Goal: Information Seeking & Learning: Learn about a topic

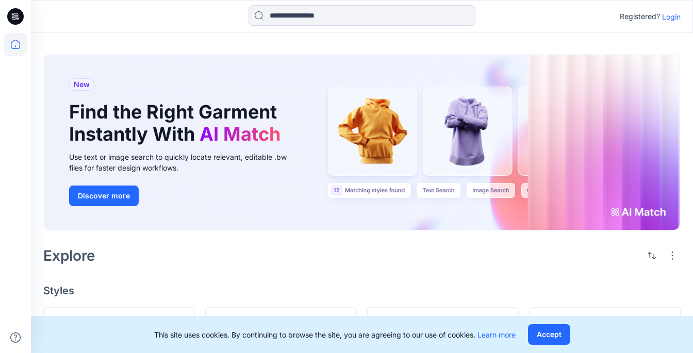
click at [672, 18] on p "Login" at bounding box center [671, 16] width 19 height 11
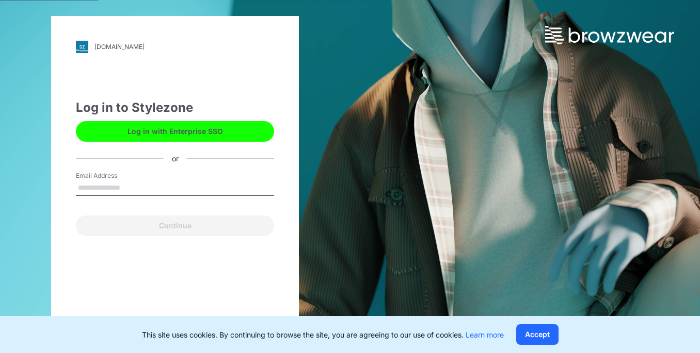
click at [121, 184] on input "Email Address" at bounding box center [175, 188] width 198 height 15
click at [97, 190] on input "Email Address" at bounding box center [175, 188] width 198 height 15
type input "**********"
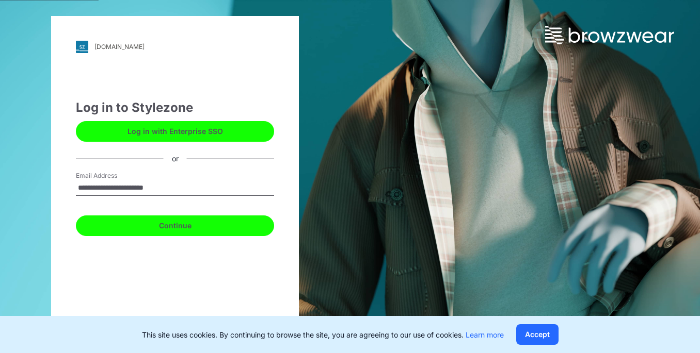
click at [147, 229] on button "Continue" at bounding box center [175, 226] width 198 height 21
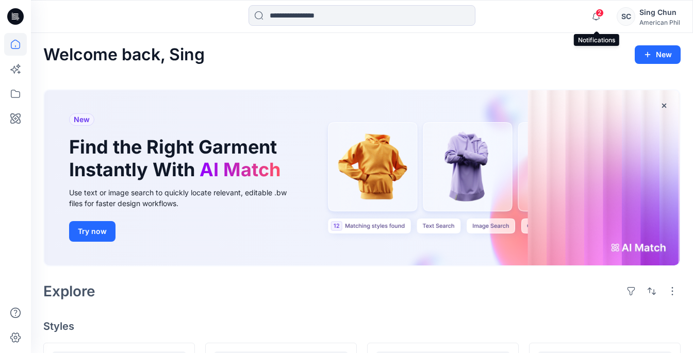
click at [598, 14] on span "2" at bounding box center [600, 13] width 8 height 8
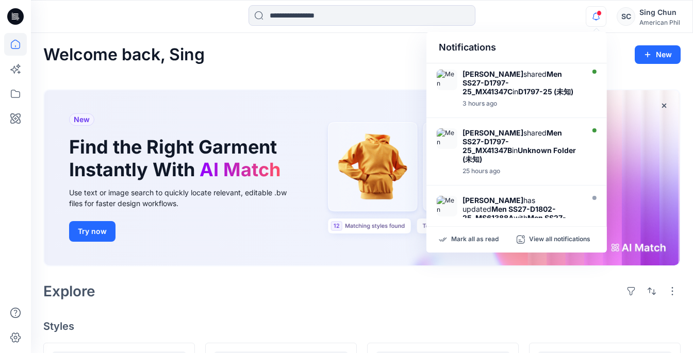
click at [336, 53] on div "Welcome back, Sing New" at bounding box center [362, 54] width 638 height 19
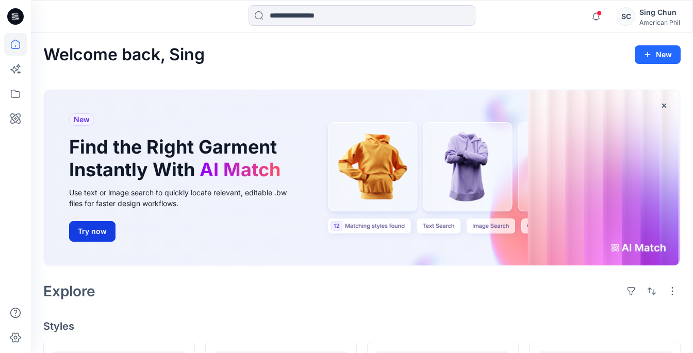
click at [95, 237] on button "Try now" at bounding box center [92, 231] width 46 height 21
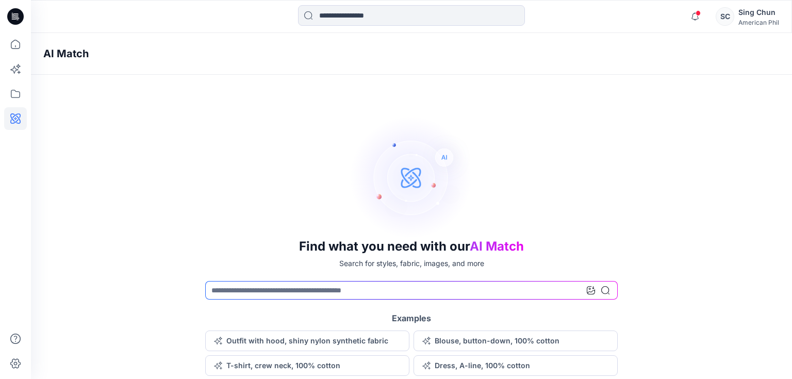
click at [699, 188] on div "Find what you need with our AI Match Search for styles, fabric, images, and mor…" at bounding box center [411, 246] width 761 height 261
click at [272, 353] on button "T-shirt, crew neck, 100% cotton" at bounding box center [307, 365] width 204 height 21
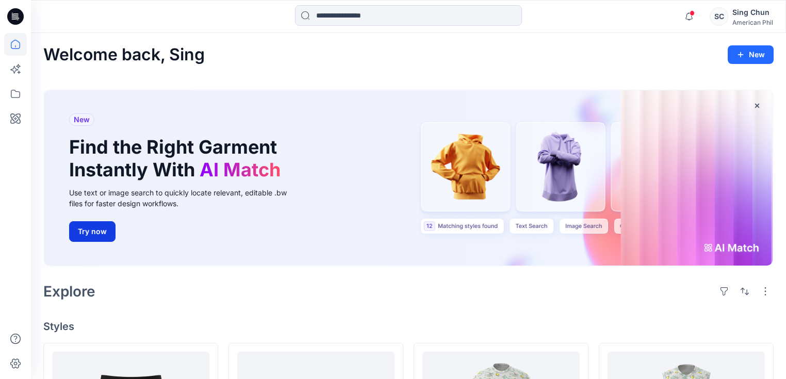
click at [102, 221] on button "Try now" at bounding box center [92, 231] width 46 height 21
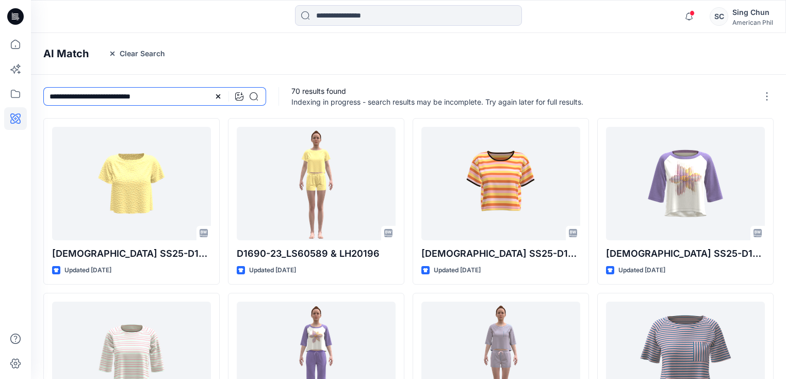
click at [181, 93] on input "**********" at bounding box center [154, 96] width 223 height 19
click at [218, 96] on icon at bounding box center [218, 96] width 4 height 4
click at [222, 94] on input at bounding box center [154, 96] width 223 height 19
click at [244, 96] on div at bounding box center [246, 96] width 23 height 19
click at [241, 96] on icon at bounding box center [239, 96] width 8 height 8
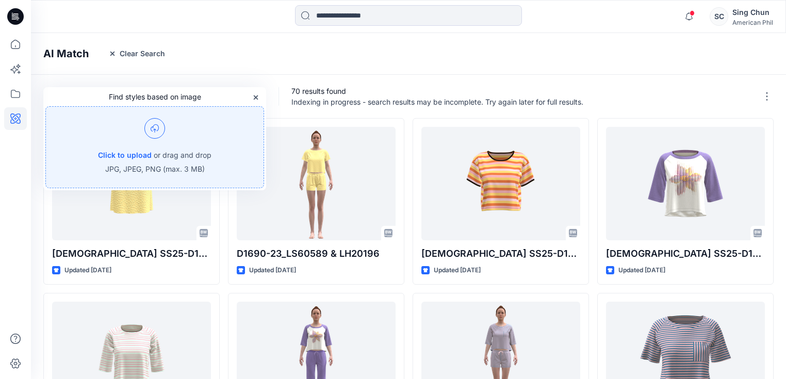
click at [247, 60] on div "AI Match Clear Search" at bounding box center [424, 54] width 786 height 42
click at [299, 54] on div "AI Match Clear Search" at bounding box center [424, 54] width 786 height 42
click at [256, 94] on icon "button" at bounding box center [256, 97] width 8 height 8
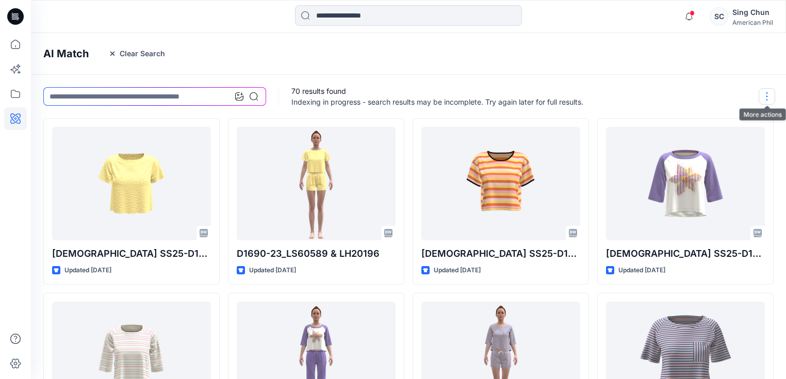
click at [699, 95] on button "button" at bounding box center [767, 96] width 17 height 17
click at [383, 60] on div "AI Match Clear Search" at bounding box center [424, 54] width 786 height 42
click at [109, 53] on icon "button" at bounding box center [112, 54] width 8 height 8
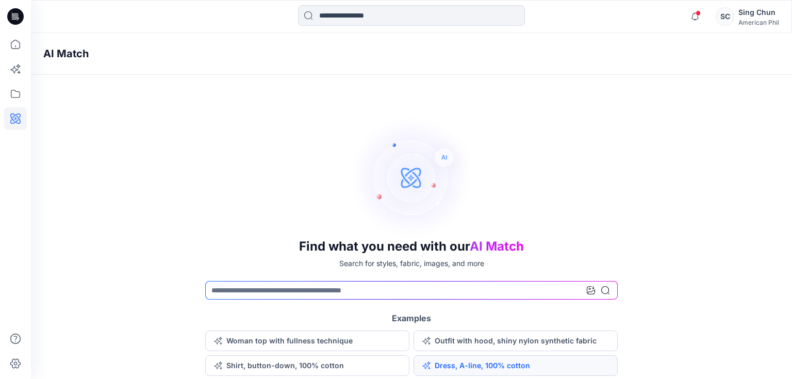
click at [492, 353] on button "Dress, A-line, 100% cotton" at bounding box center [516, 365] width 204 height 21
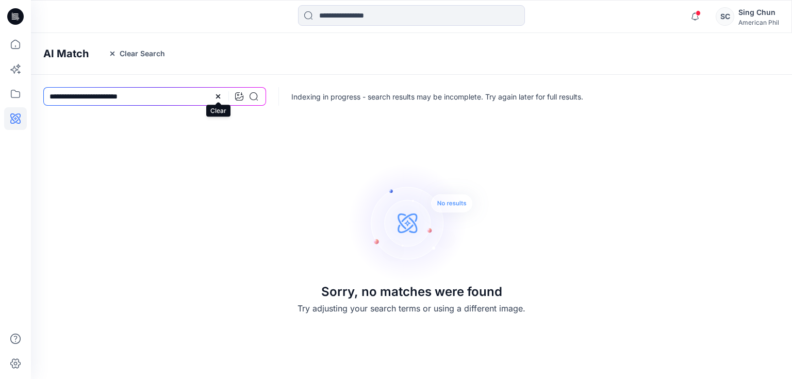
click at [218, 94] on icon at bounding box center [218, 96] width 8 height 8
click at [116, 54] on icon "button" at bounding box center [112, 54] width 8 height 8
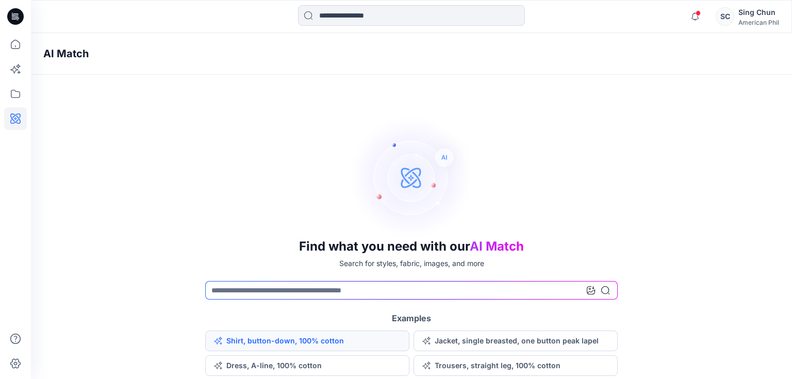
click at [339, 343] on button "Shirt, button-down, 100% cotton" at bounding box center [307, 341] width 204 height 21
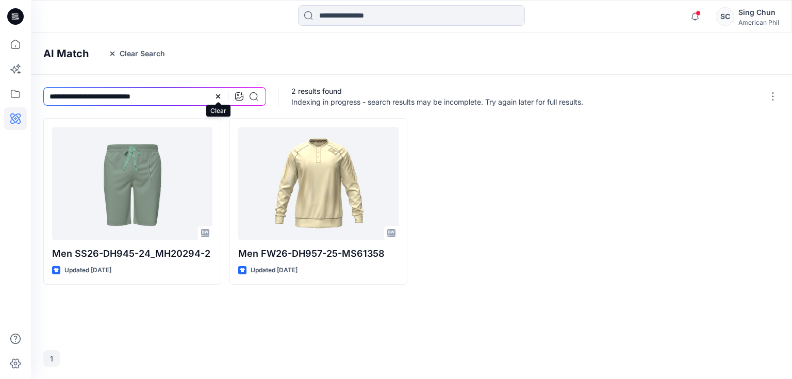
click at [215, 94] on icon at bounding box center [218, 96] width 8 height 8
click at [113, 52] on g "button" at bounding box center [112, 54] width 4 height 4
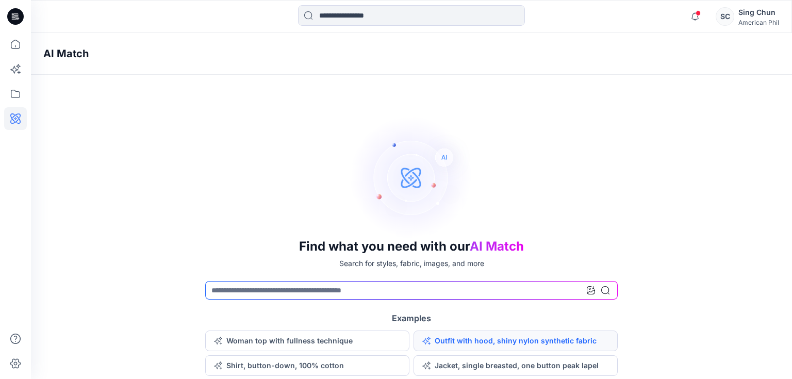
click at [505, 340] on button "Outfit with hood, shiny nylon synthetic fabric" at bounding box center [516, 341] width 204 height 21
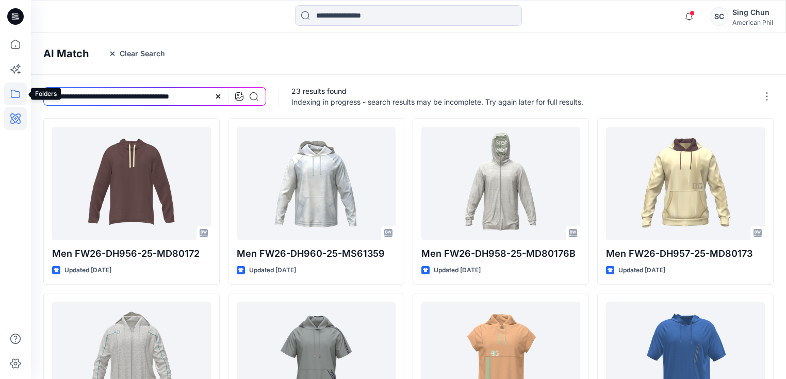
click at [19, 93] on icon at bounding box center [15, 94] width 23 height 23
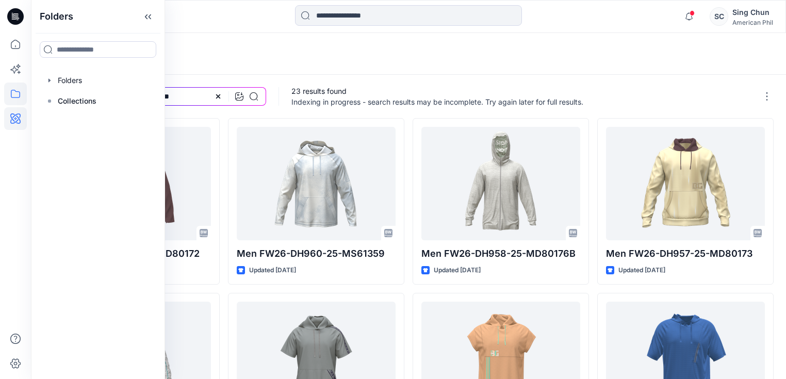
click at [244, 43] on div "AI Match Clear Search" at bounding box center [424, 54] width 786 height 42
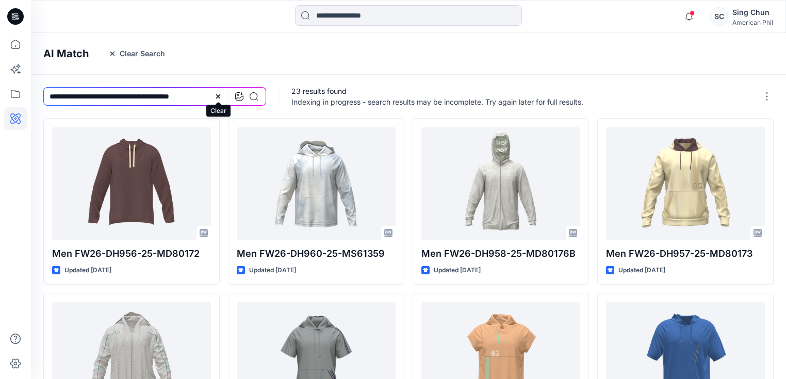
click at [219, 97] on icon at bounding box center [218, 96] width 4 height 4
click at [108, 54] on icon "button" at bounding box center [112, 54] width 8 height 8
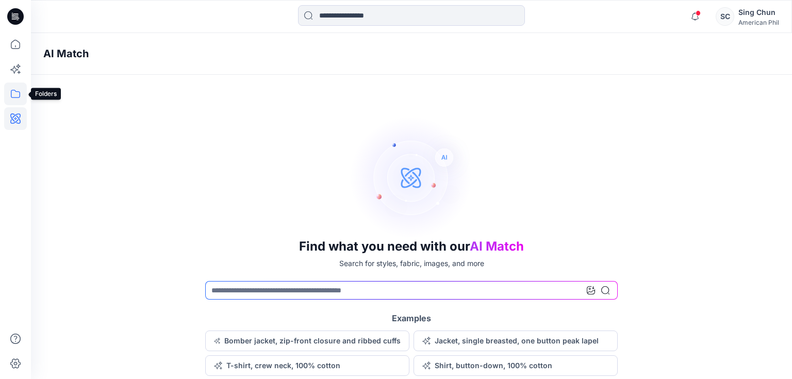
click at [10, 94] on icon at bounding box center [15, 94] width 23 height 23
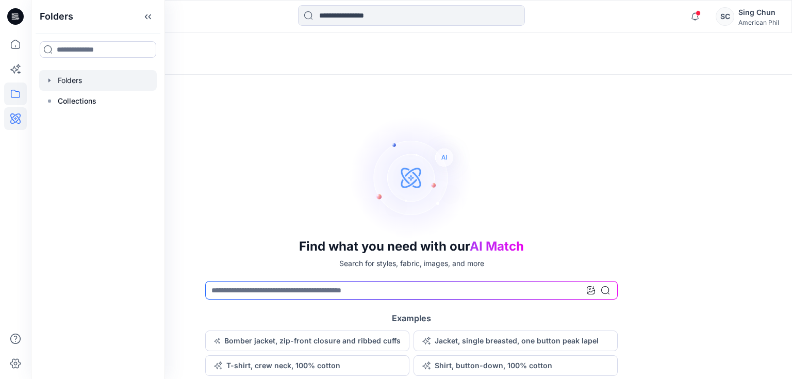
click at [54, 78] on div at bounding box center [98, 80] width 118 height 21
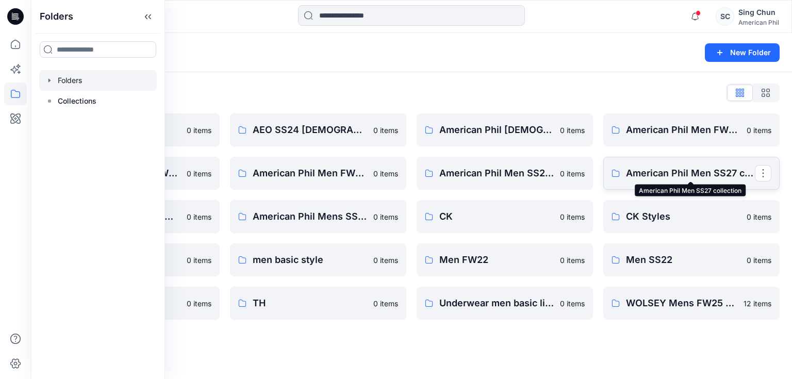
click at [685, 175] on p "American Phil Men SS27 collection" at bounding box center [690, 173] width 129 height 14
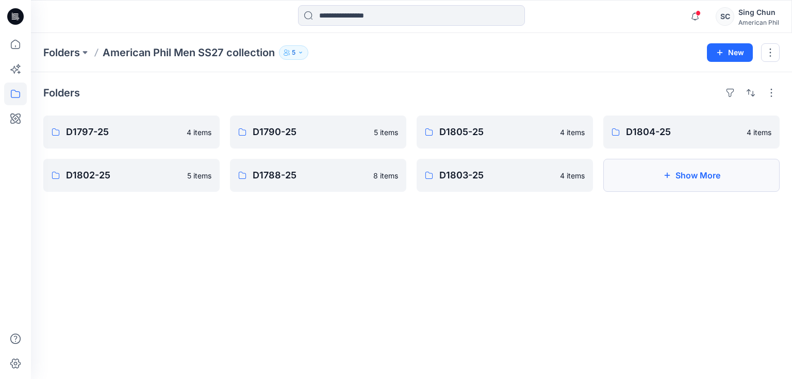
click at [673, 175] on button "Show More" at bounding box center [692, 175] width 176 height 33
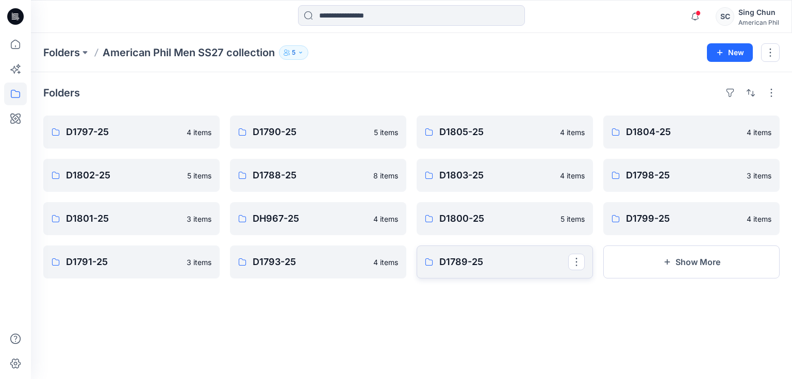
click at [510, 262] on p "D1789-25" at bounding box center [504, 262] width 129 height 14
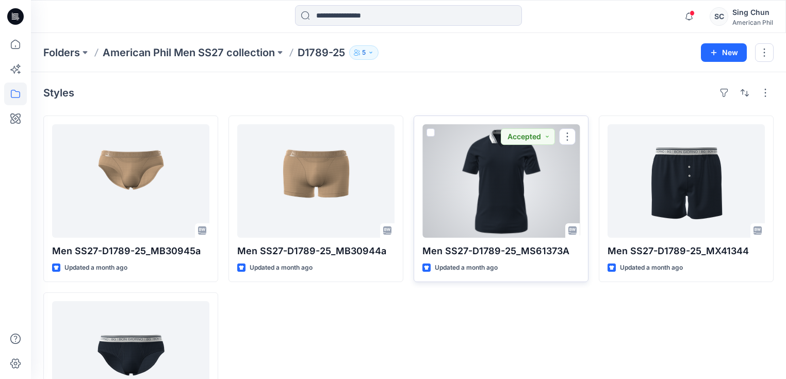
click at [501, 174] on div at bounding box center [501, 180] width 157 height 113
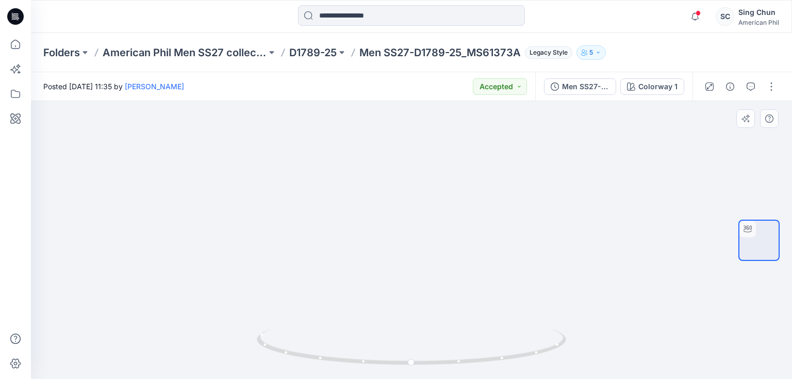
drag, startPoint x: 409, startPoint y: 135, endPoint x: 449, endPoint y: 239, distance: 111.7
click at [449, 239] on img at bounding box center [411, 189] width 694 height 380
drag, startPoint x: 492, startPoint y: 342, endPoint x: 512, endPoint y: 295, distance: 50.6
click at [512, 295] on div at bounding box center [411, 240] width 761 height 278
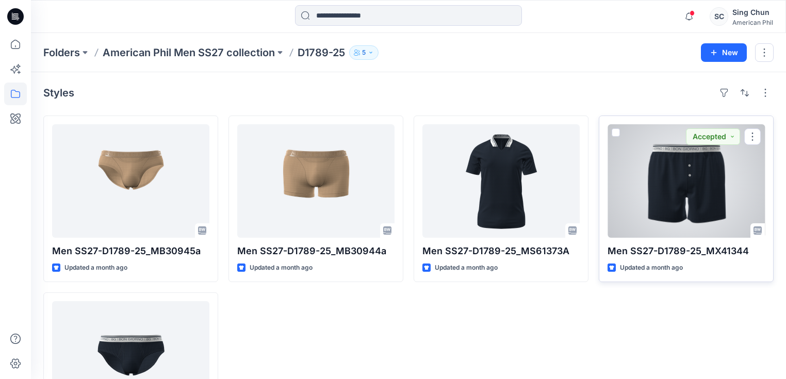
click at [699, 185] on div at bounding box center [686, 180] width 157 height 113
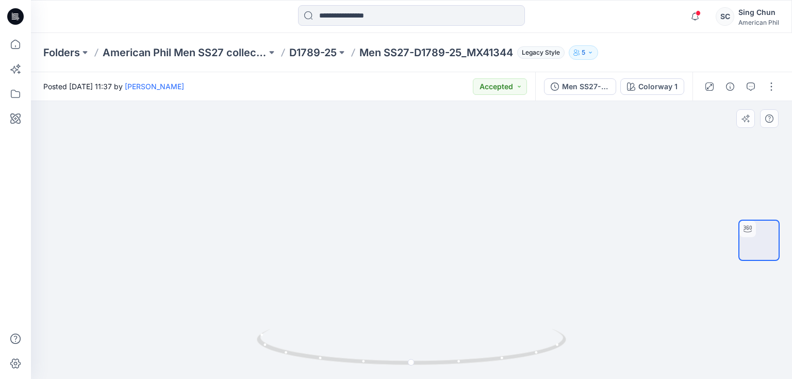
drag, startPoint x: 464, startPoint y: 168, endPoint x: 462, endPoint y: 185, distance: 16.6
click at [462, 185] on img at bounding box center [411, 174] width 575 height 410
drag, startPoint x: 484, startPoint y: 335, endPoint x: 348, endPoint y: 330, distance: 136.3
click at [348, 330] on icon at bounding box center [413, 348] width 312 height 39
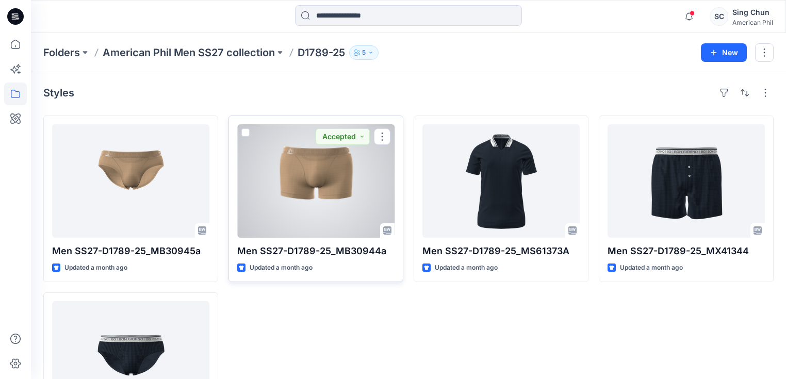
click at [298, 159] on div at bounding box center [315, 180] width 157 height 113
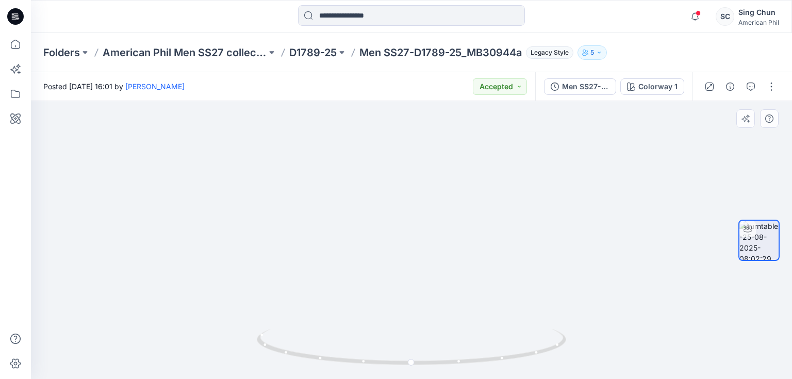
drag, startPoint x: 404, startPoint y: 177, endPoint x: 427, endPoint y: 188, distance: 24.5
click at [427, 188] on img at bounding box center [411, 156] width 635 height 446
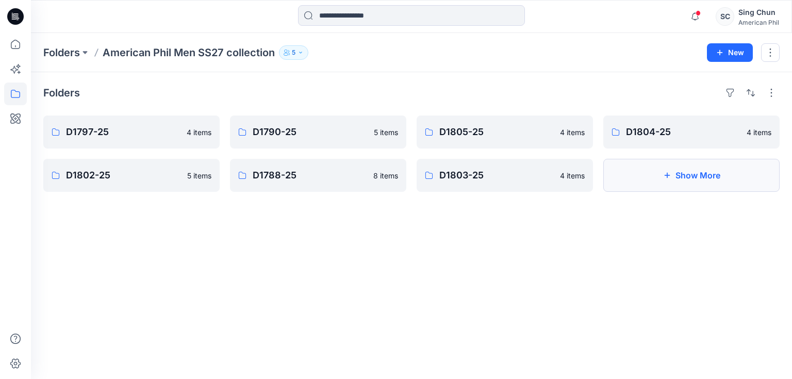
click at [677, 173] on button "Show More" at bounding box center [692, 175] width 176 height 33
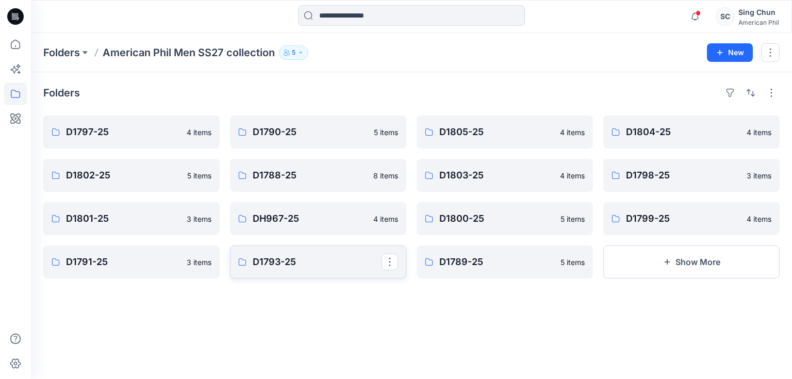
click at [319, 255] on p "D1793-25" at bounding box center [317, 262] width 129 height 14
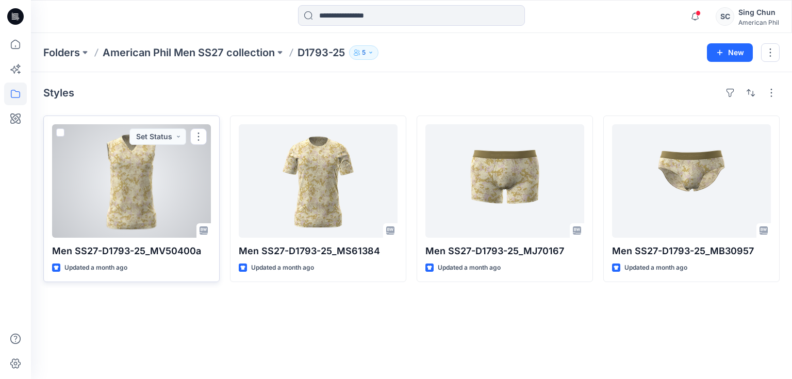
click at [129, 176] on div at bounding box center [131, 180] width 159 height 113
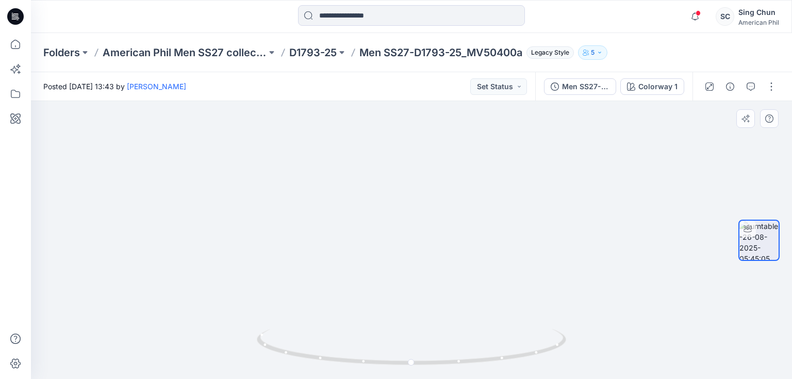
drag, startPoint x: 409, startPoint y: 239, endPoint x: 408, endPoint y: 270, distance: 30.5
click at [408, 270] on img at bounding box center [411, 224] width 575 height 309
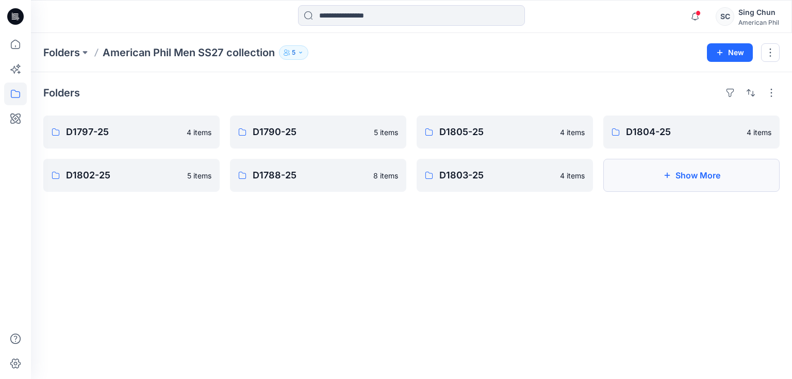
click at [699, 182] on button "Show More" at bounding box center [692, 175] width 176 height 33
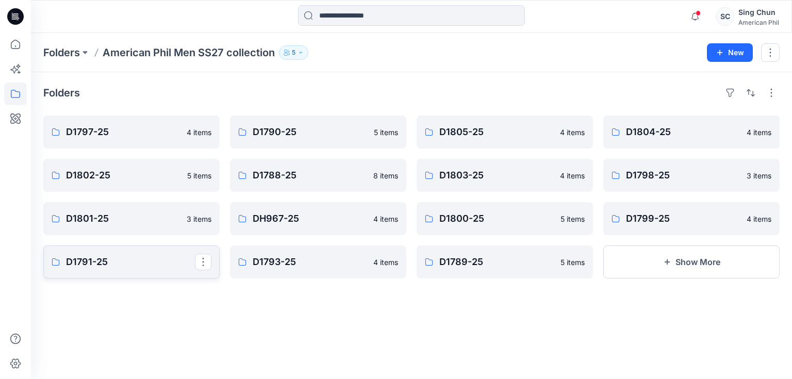
click at [93, 263] on p "D1791-25" at bounding box center [130, 262] width 129 height 14
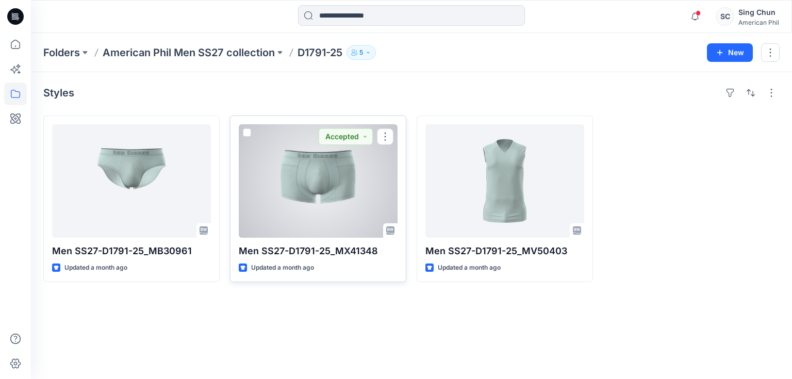
click at [306, 167] on div at bounding box center [318, 180] width 159 height 113
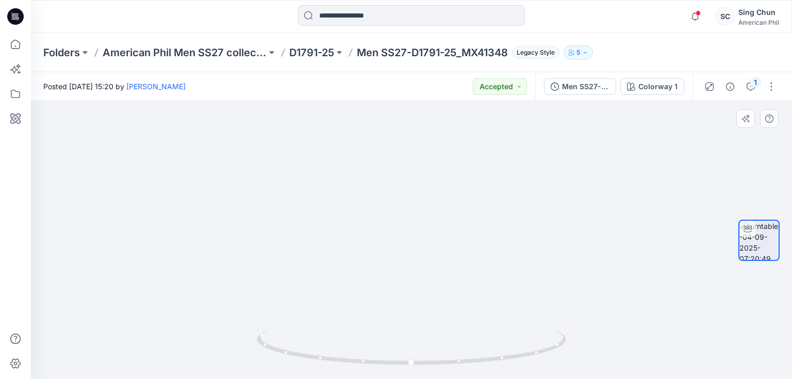
drag, startPoint x: 436, startPoint y: 173, endPoint x: 436, endPoint y: 223, distance: 49.5
click at [436, 223] on img at bounding box center [412, 146] width 754 height 466
drag, startPoint x: 483, startPoint y: 342, endPoint x: 343, endPoint y: 332, distance: 140.6
click at [343, 332] on icon at bounding box center [413, 348] width 312 height 39
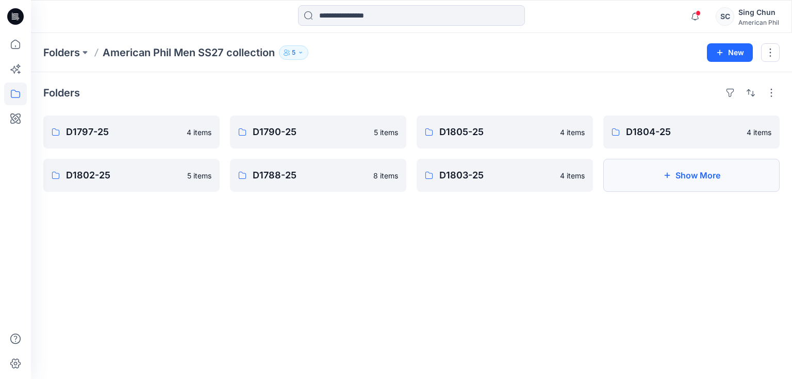
click at [667, 182] on button "Show More" at bounding box center [692, 175] width 176 height 33
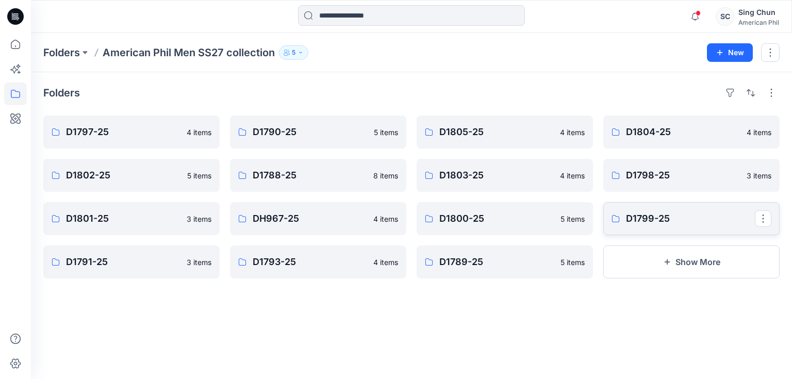
click at [638, 229] on link "D1799-25" at bounding box center [692, 218] width 176 height 33
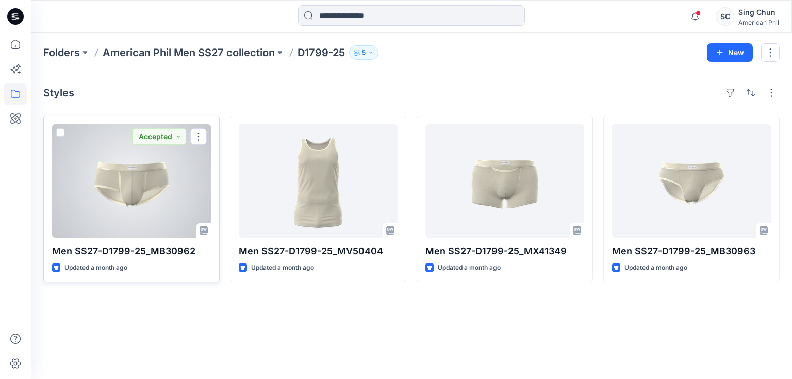
click at [125, 169] on div at bounding box center [131, 180] width 159 height 113
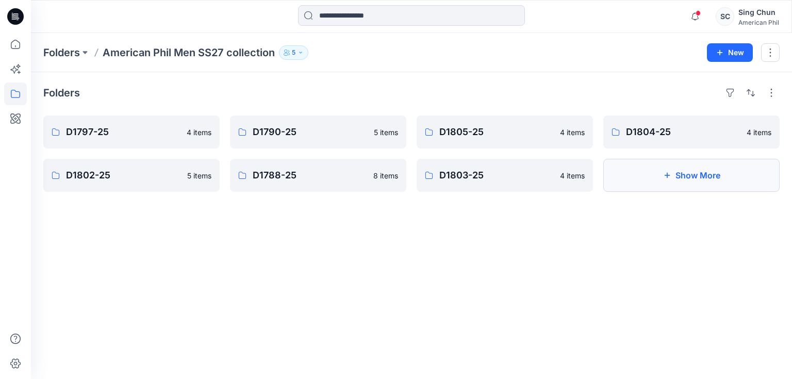
click at [668, 181] on button "Show More" at bounding box center [692, 175] width 176 height 33
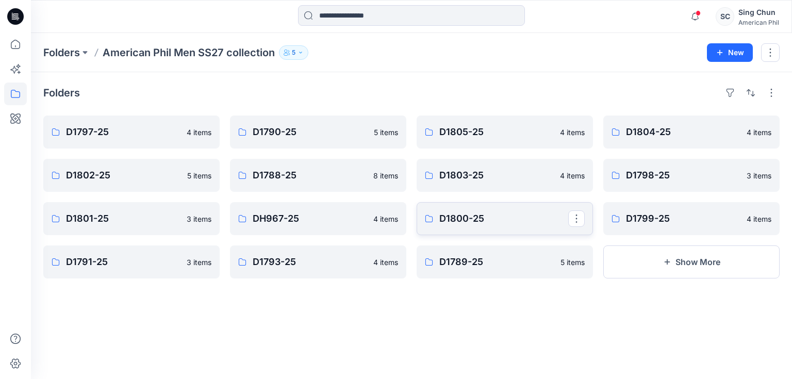
click at [485, 219] on p "D1800-25" at bounding box center [504, 219] width 129 height 14
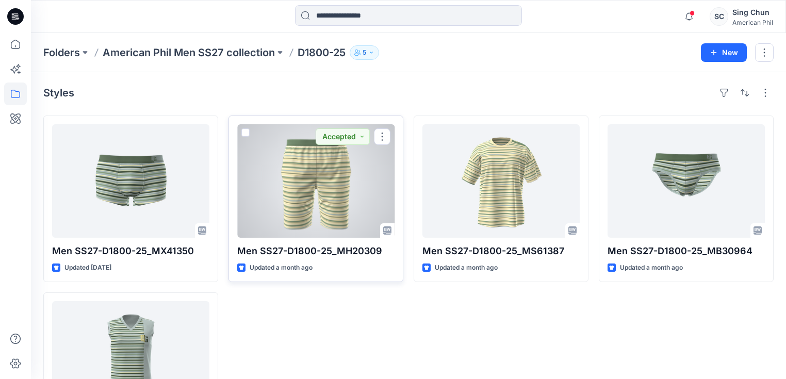
click at [345, 181] on div at bounding box center [315, 180] width 157 height 113
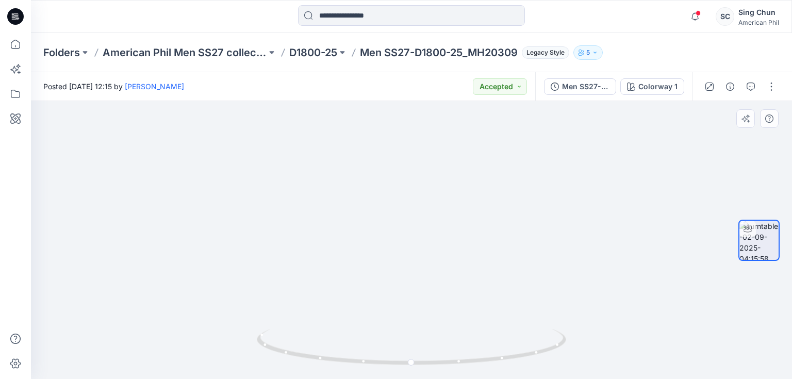
drag, startPoint x: 473, startPoint y: 209, endPoint x: 485, endPoint y: 226, distance: 21.5
click at [485, 226] on img at bounding box center [412, 142] width 754 height 475
click at [427, 336] on div at bounding box center [411, 240] width 761 height 278
drag, startPoint x: 500, startPoint y: 338, endPoint x: 436, endPoint y: 338, distance: 64.5
click at [436, 338] on icon at bounding box center [413, 348] width 312 height 39
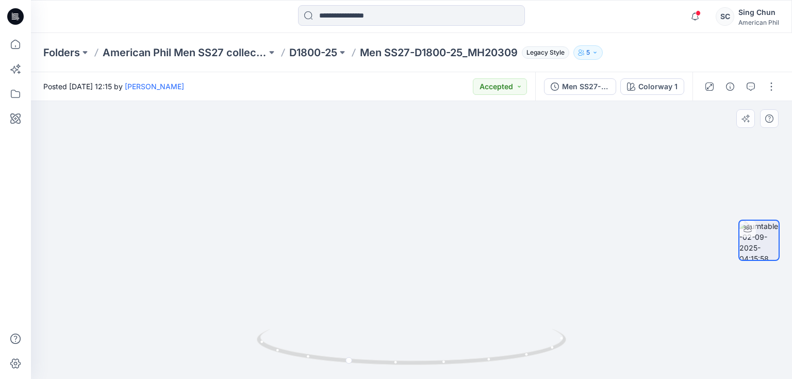
drag, startPoint x: 516, startPoint y: 306, endPoint x: 353, endPoint y: 299, distance: 163.2
click at [353, 299] on img at bounding box center [411, 233] width 337 height 293
drag, startPoint x: 504, startPoint y: 347, endPoint x: 425, endPoint y: 335, distance: 79.3
click at [425, 335] on icon at bounding box center [413, 348] width 312 height 39
click at [412, 338] on icon at bounding box center [413, 348] width 312 height 39
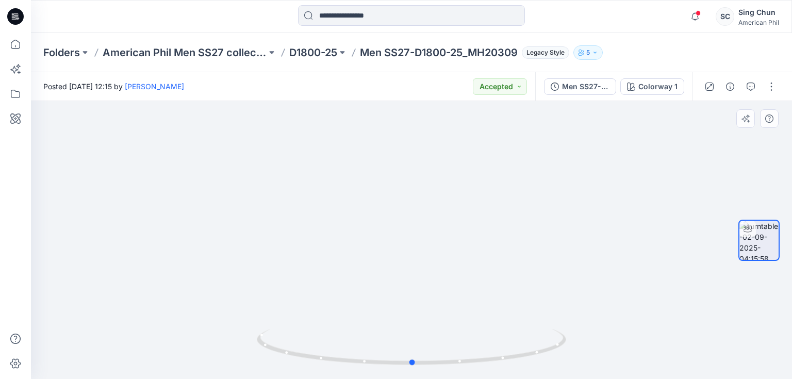
drag, startPoint x: 472, startPoint y: 332, endPoint x: 318, endPoint y: 310, distance: 155.8
click at [318, 310] on div at bounding box center [411, 240] width 761 height 278
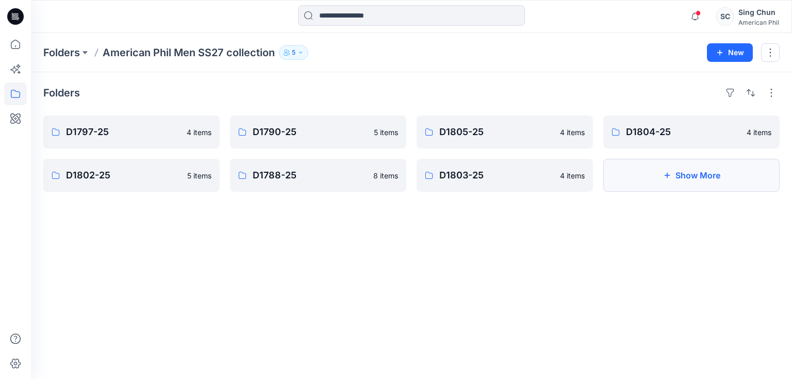
click at [654, 182] on button "Show More" at bounding box center [692, 175] width 176 height 33
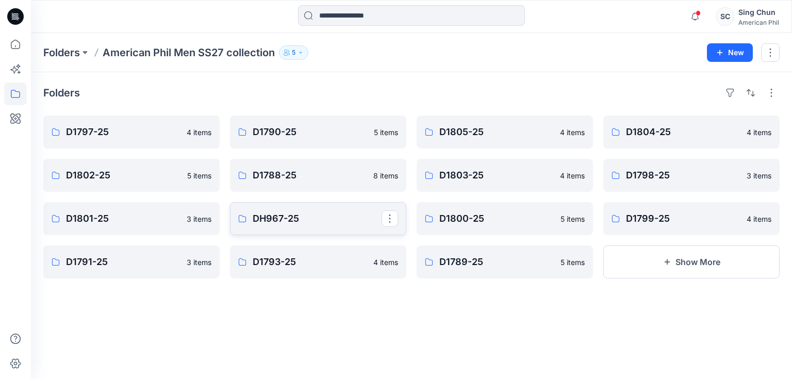
click at [281, 224] on p "DH967-25" at bounding box center [317, 219] width 129 height 14
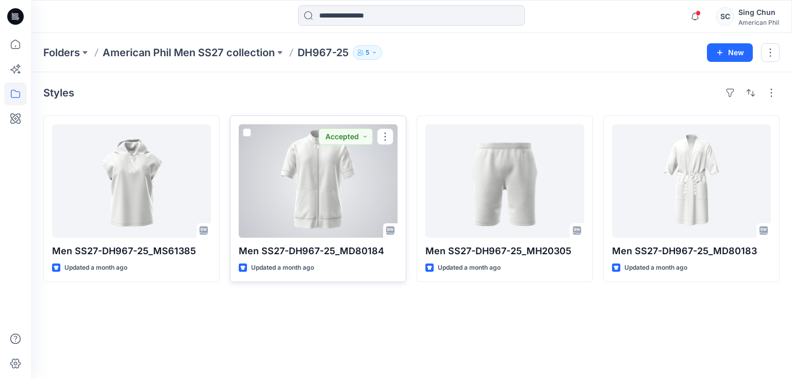
click at [293, 170] on div at bounding box center [318, 180] width 159 height 113
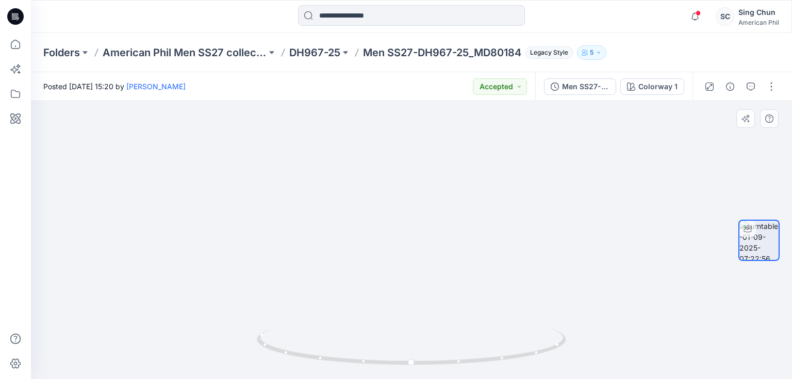
drag, startPoint x: 417, startPoint y: 143, endPoint x: 417, endPoint y: 297, distance: 153.7
click at [417, 297] on img at bounding box center [411, 228] width 635 height 303
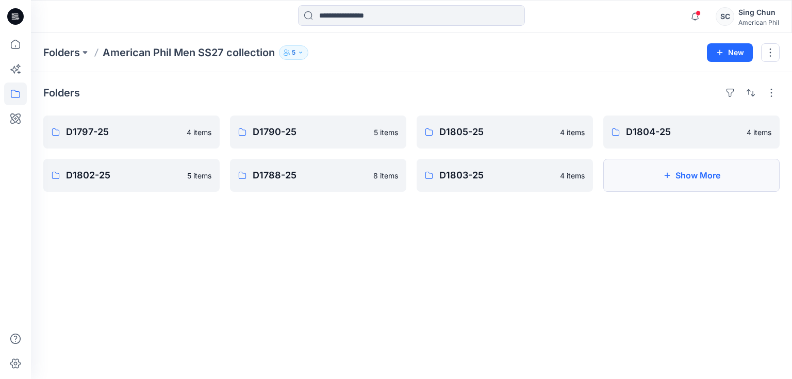
click at [672, 173] on button "Show More" at bounding box center [692, 175] width 176 height 33
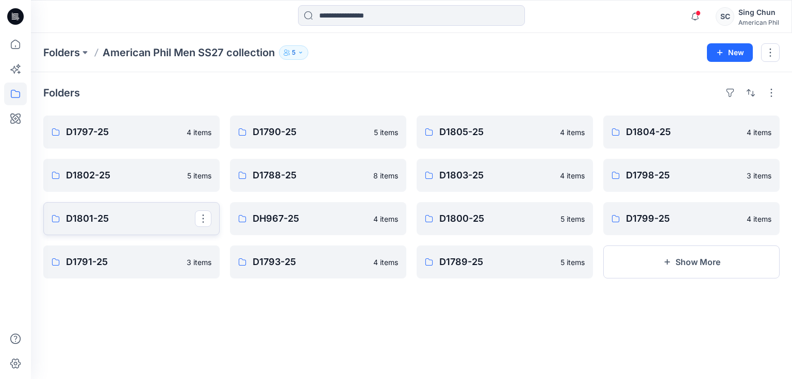
click at [108, 226] on link "D1801-25" at bounding box center [131, 218] width 176 height 33
click at [644, 170] on p "D1798-25" at bounding box center [690, 175] width 129 height 14
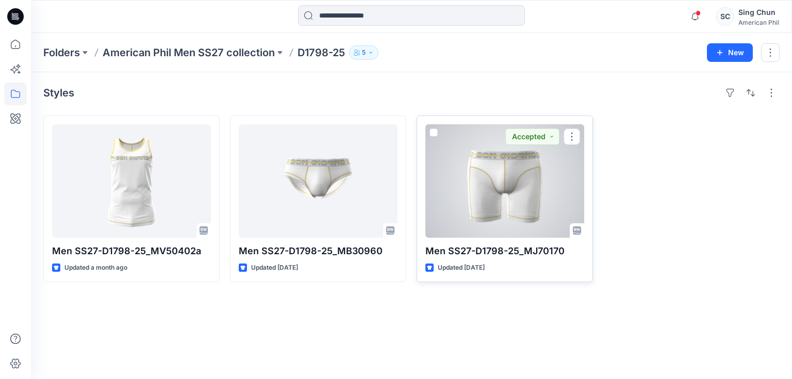
click at [491, 168] on div at bounding box center [505, 180] width 159 height 113
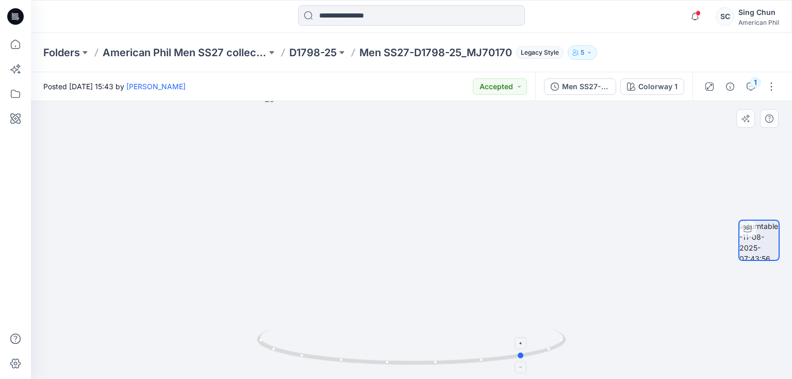
drag, startPoint x: 487, startPoint y: 338, endPoint x: 291, endPoint y: 335, distance: 196.1
click at [291, 335] on icon at bounding box center [413, 348] width 312 height 39
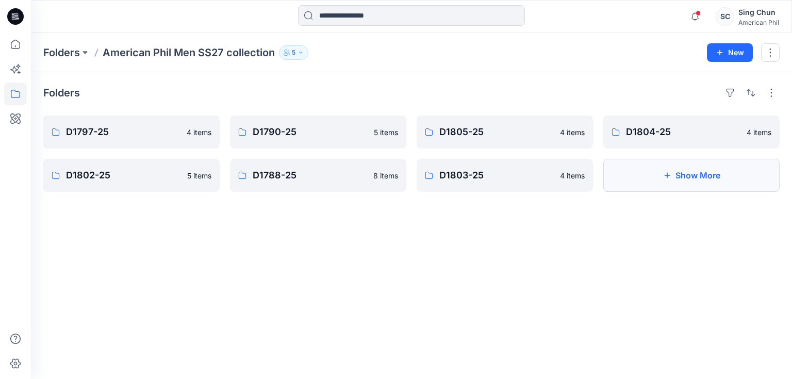
click at [632, 170] on button "Show More" at bounding box center [692, 175] width 176 height 33
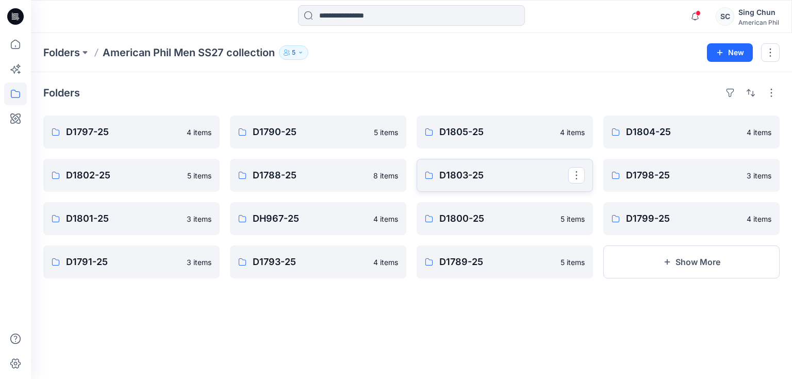
click at [497, 169] on p "D1803-25" at bounding box center [504, 175] width 129 height 14
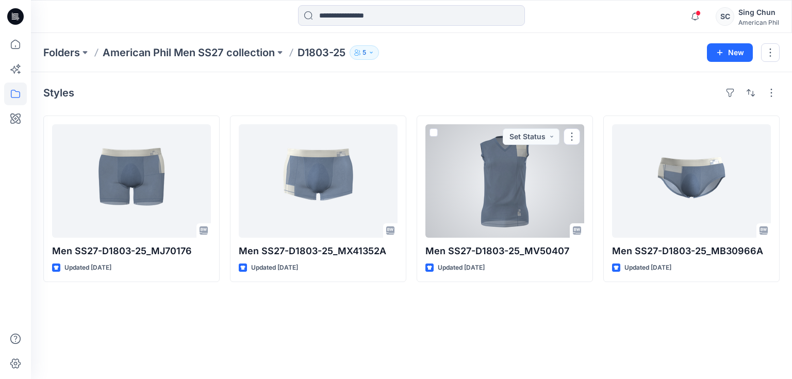
click at [497, 169] on div at bounding box center [505, 180] width 159 height 113
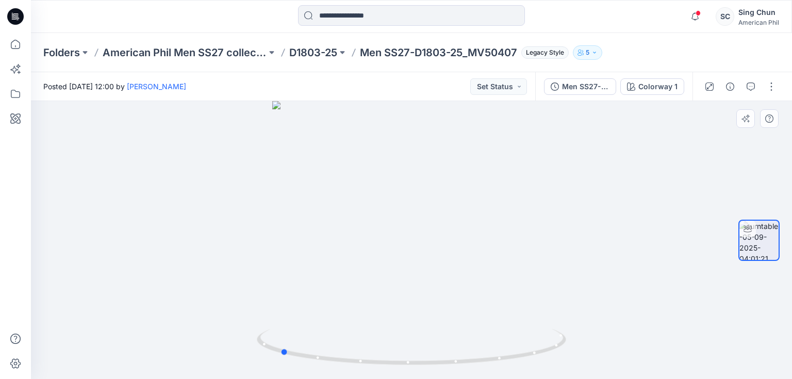
drag, startPoint x: 497, startPoint y: 326, endPoint x: 365, endPoint y: 309, distance: 132.7
click at [365, 309] on div at bounding box center [411, 240] width 761 height 278
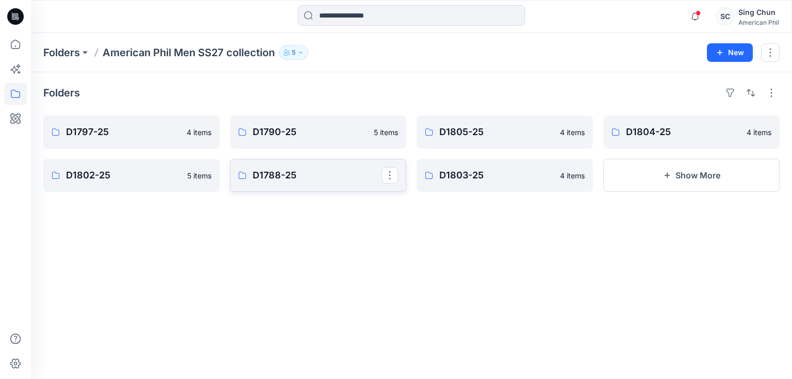
click at [302, 180] on p "D1788-25" at bounding box center [317, 175] width 129 height 14
click at [118, 183] on link "D1802-25" at bounding box center [131, 175] width 176 height 33
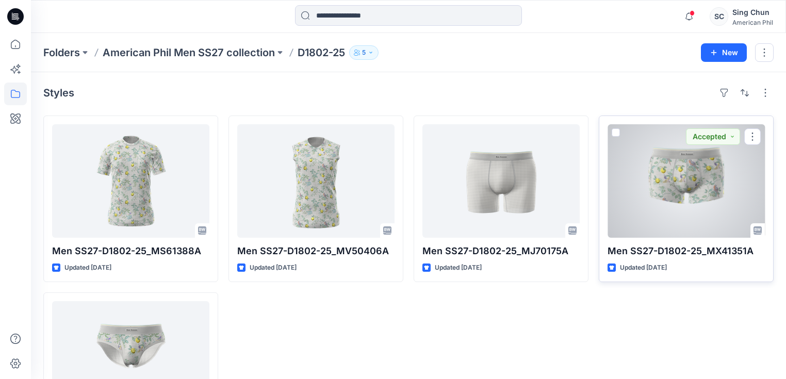
click at [699, 200] on div at bounding box center [686, 180] width 157 height 113
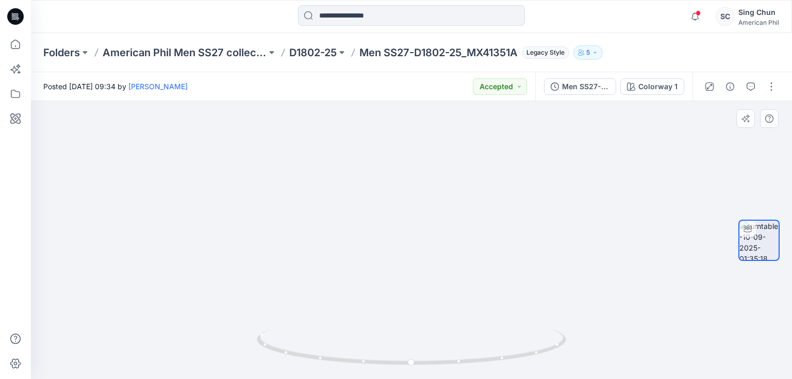
drag, startPoint x: 451, startPoint y: 165, endPoint x: 458, endPoint y: 257, distance: 92.6
click at [458, 257] on img at bounding box center [420, 105] width 1006 height 550
drag, startPoint x: 459, startPoint y: 244, endPoint x: 448, endPoint y: 207, distance: 38.3
click at [448, 207] on img at bounding box center [412, 152] width 650 height 453
drag, startPoint x: 482, startPoint y: 331, endPoint x: 334, endPoint y: 224, distance: 183.0
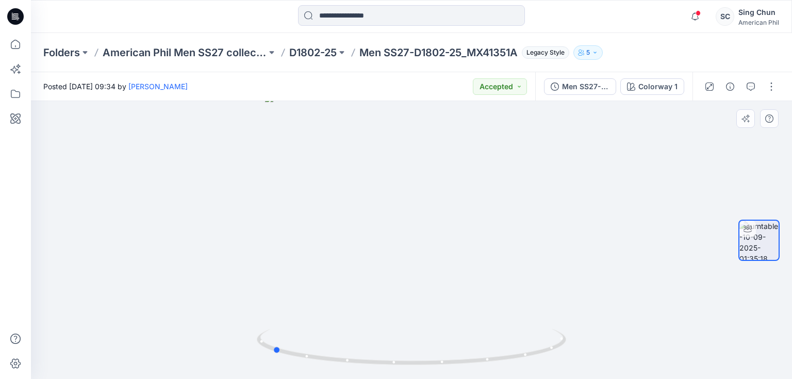
click at [343, 322] on div at bounding box center [411, 240] width 761 height 278
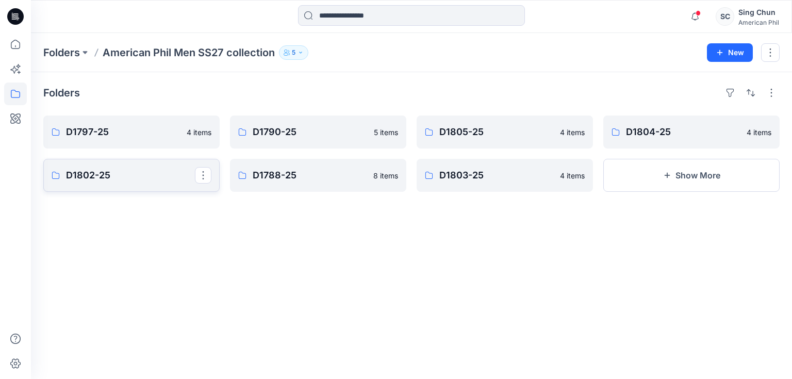
click at [141, 174] on p "D1802-25" at bounding box center [130, 175] width 129 height 14
click at [695, 132] on p "D1804-25" at bounding box center [690, 132] width 129 height 14
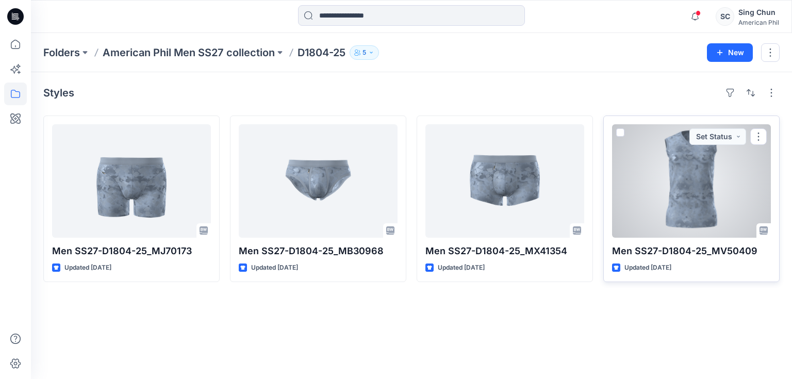
click at [667, 186] on div at bounding box center [691, 180] width 159 height 113
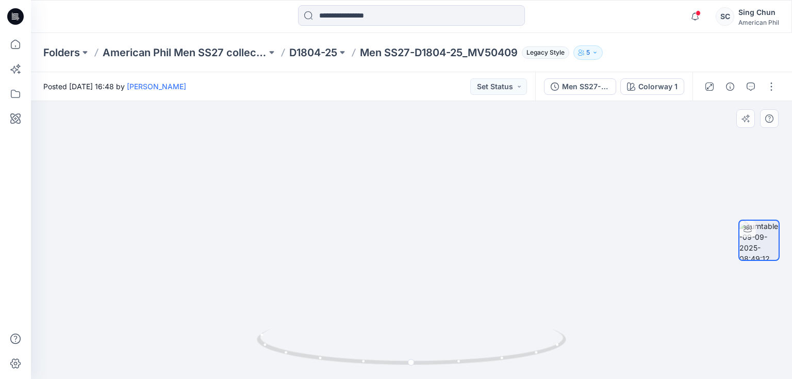
drag, startPoint x: 429, startPoint y: 155, endPoint x: 424, endPoint y: 283, distance: 127.6
click at [424, 283] on img at bounding box center [411, 229] width 575 height 299
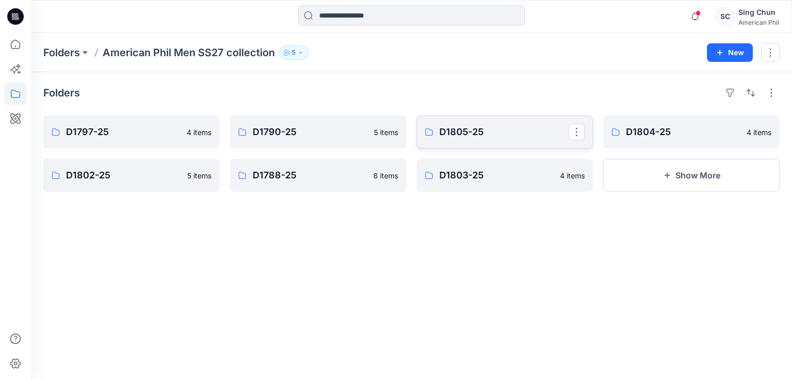
click at [501, 136] on p "D1805-25" at bounding box center [504, 132] width 129 height 14
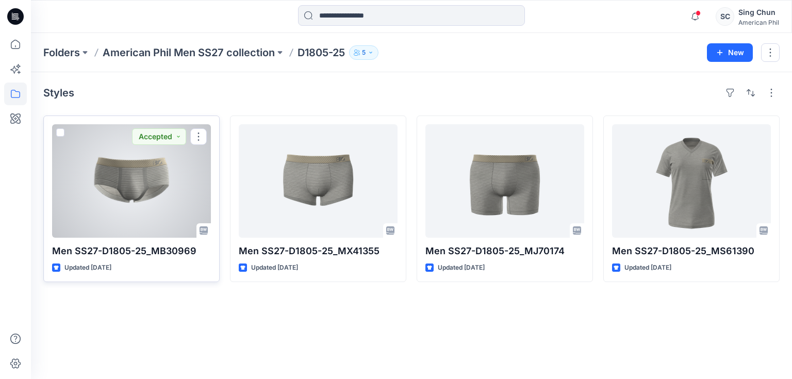
click at [155, 197] on div at bounding box center [131, 180] width 159 height 113
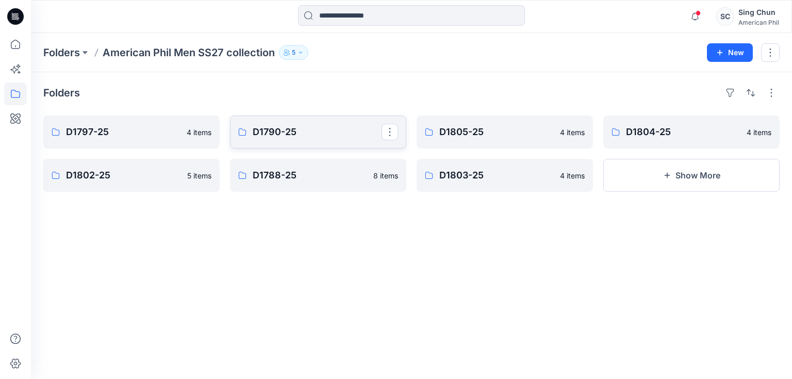
click at [362, 138] on p "D1790-25" at bounding box center [317, 132] width 129 height 14
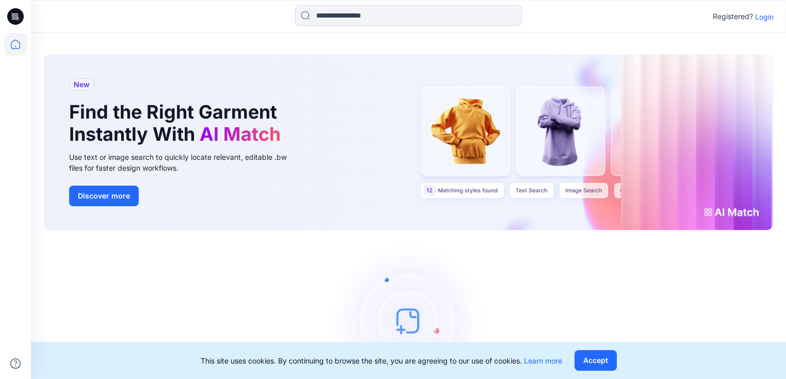
click at [765, 14] on p "Login" at bounding box center [764, 16] width 19 height 11
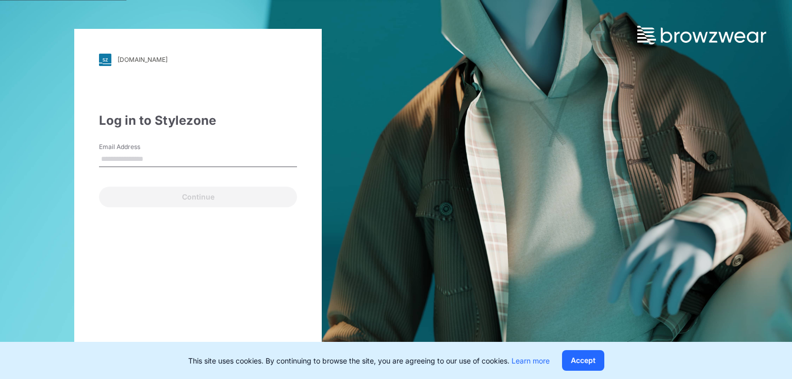
type input "**********"
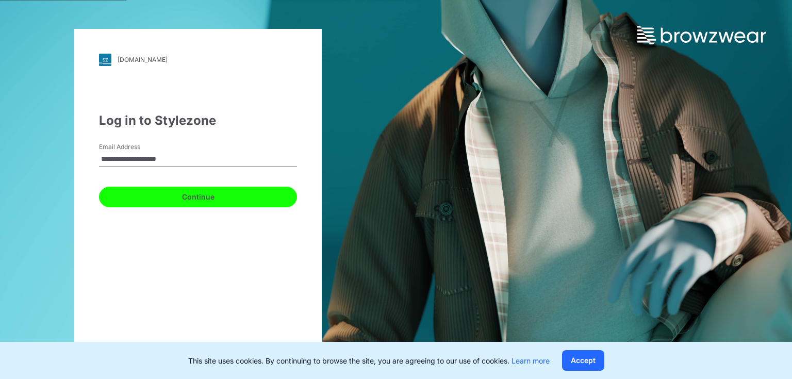
click at [186, 198] on button "Continue" at bounding box center [198, 197] width 198 height 21
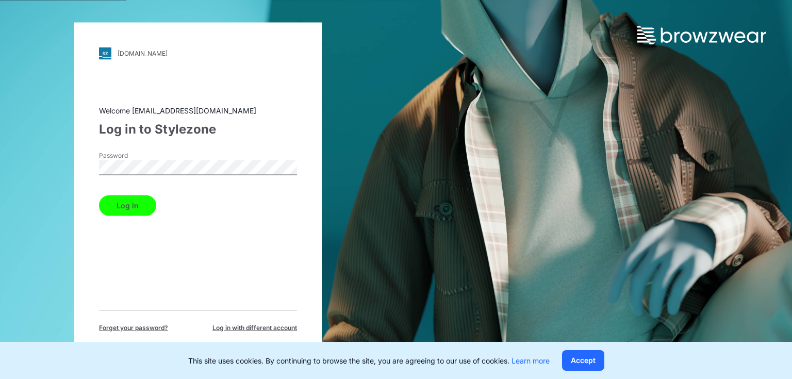
click at [136, 202] on button "Log in" at bounding box center [127, 205] width 57 height 21
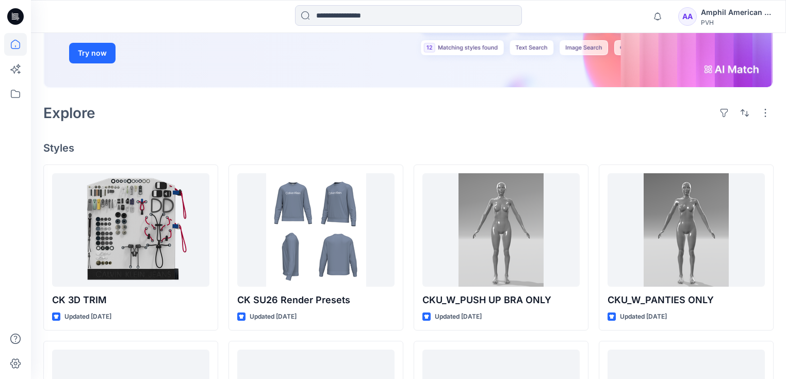
scroll to position [206, 0]
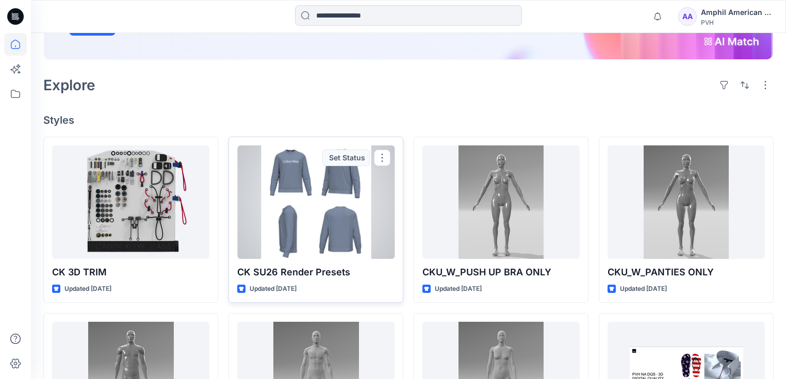
click at [280, 201] on div at bounding box center [315, 201] width 157 height 113
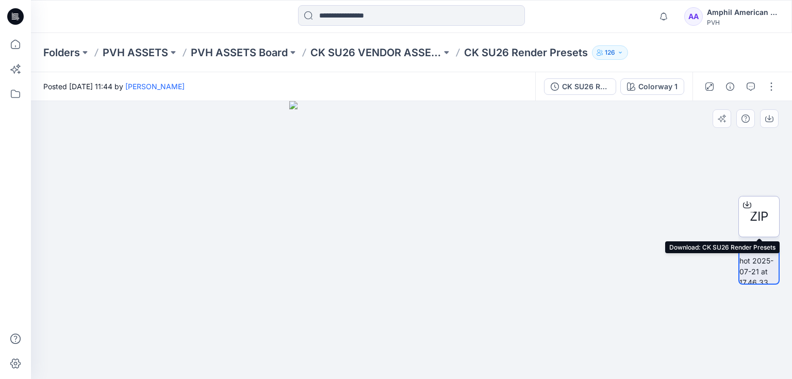
click at [747, 202] on icon at bounding box center [747, 205] width 8 height 8
click at [53, 97] on div "Posted Monday, July 21, 2025 11:44 by Stefka De Ruiter" at bounding box center [283, 86] width 505 height 28
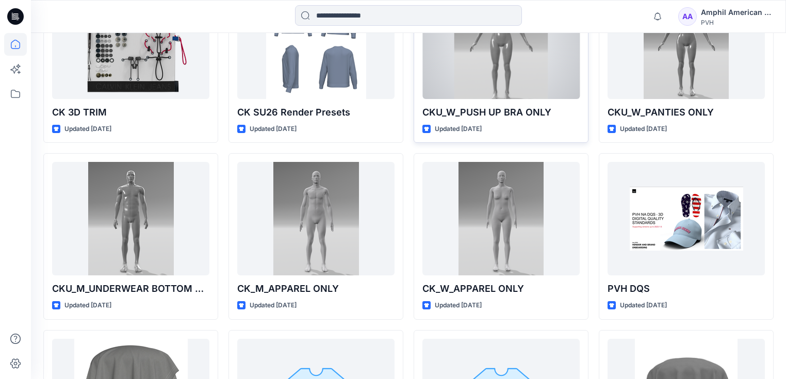
scroll to position [371, 0]
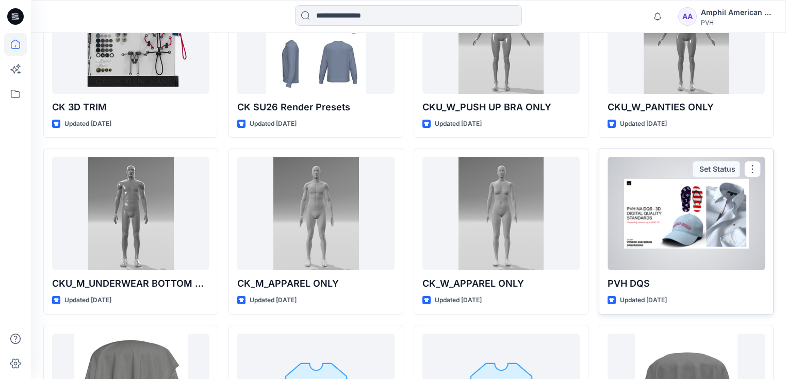
click at [655, 188] on div at bounding box center [686, 213] width 157 height 113
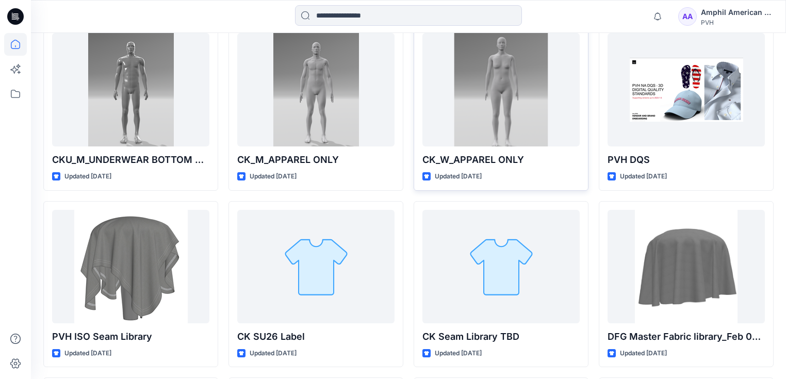
scroll to position [289, 0]
